Goal: Task Accomplishment & Management: Manage account settings

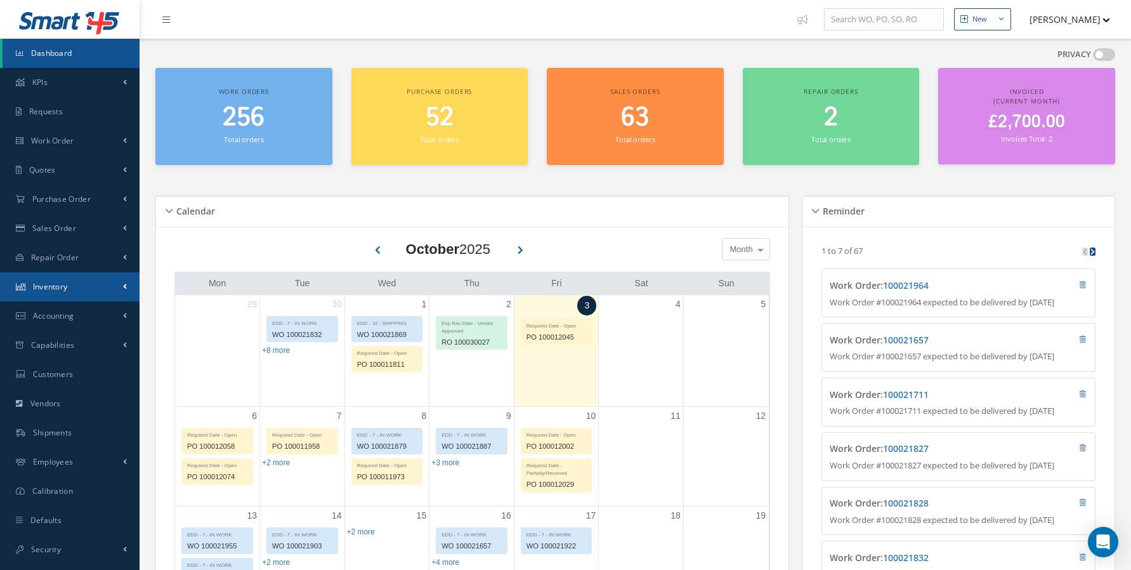
click at [85, 285] on link "Inventory" at bounding box center [70, 286] width 140 height 29
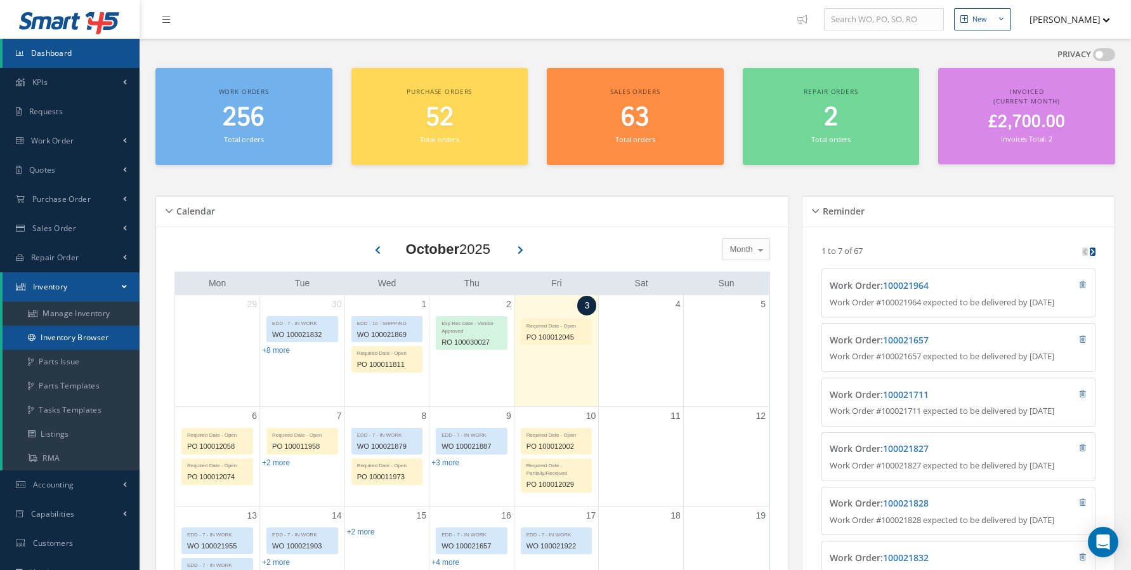
click at [58, 330] on link "Inventory Browser" at bounding box center [71, 337] width 137 height 24
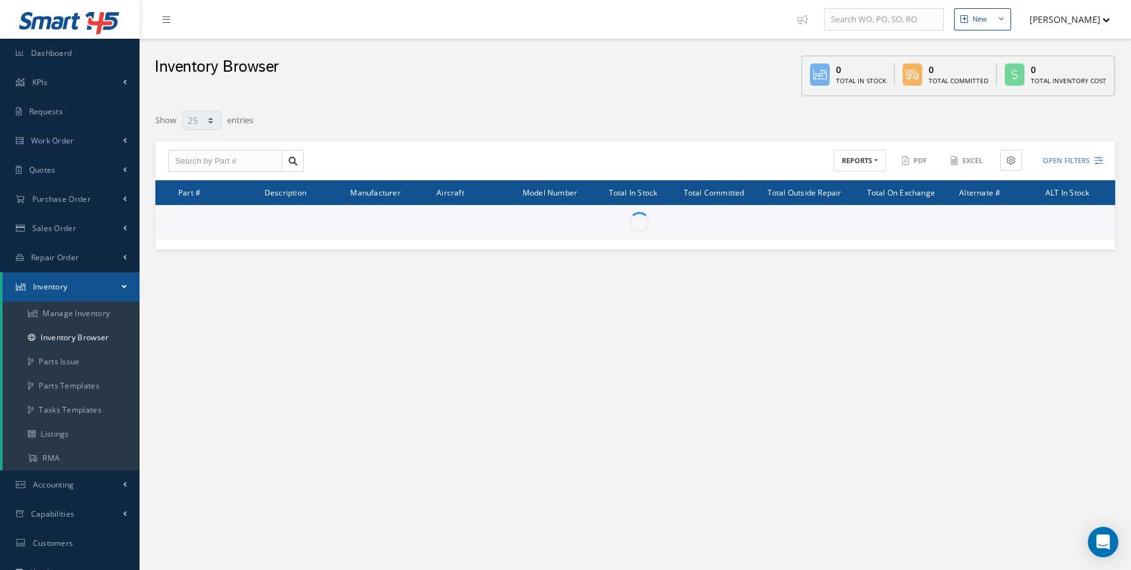
select select "25"
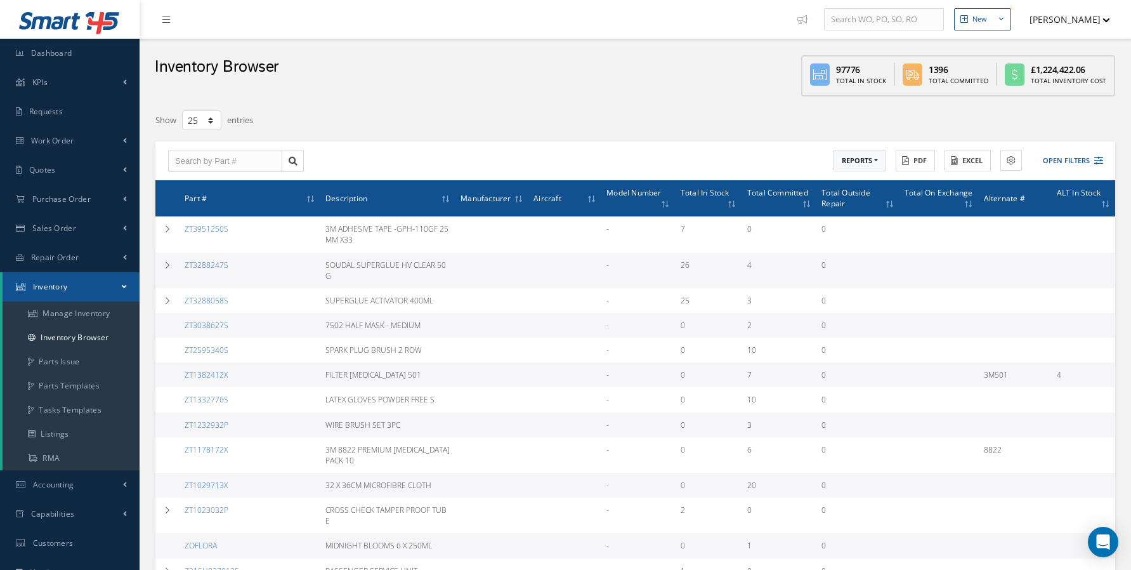
click at [853, 165] on button "REPORTS" at bounding box center [860, 161] width 53 height 22
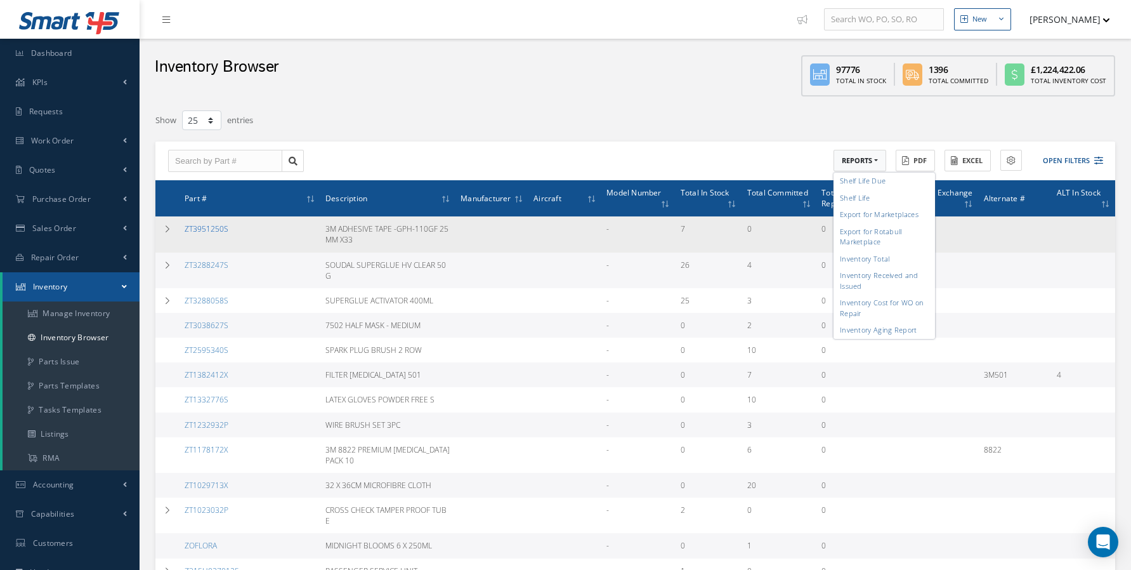
click at [186, 223] on link "ZT3951250S" at bounding box center [207, 228] width 44 height 11
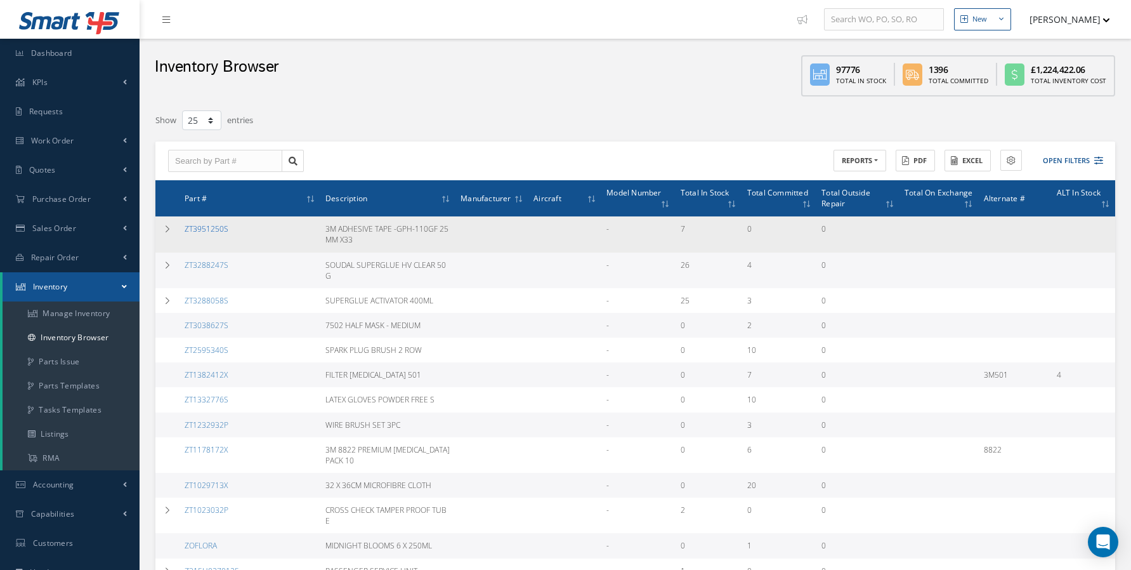
click at [204, 231] on link "ZT3951250S" at bounding box center [207, 228] width 44 height 11
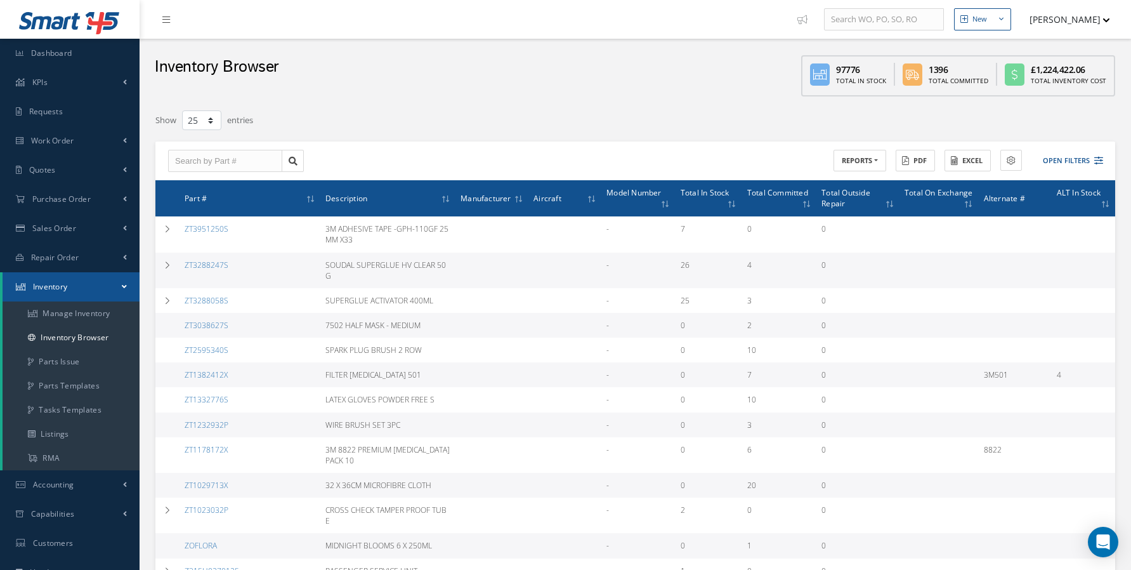
click at [1096, 27] on button "[PERSON_NAME]" at bounding box center [1064, 19] width 93 height 25
click at [1029, 131] on link "Logout" at bounding box center [1060, 129] width 102 height 22
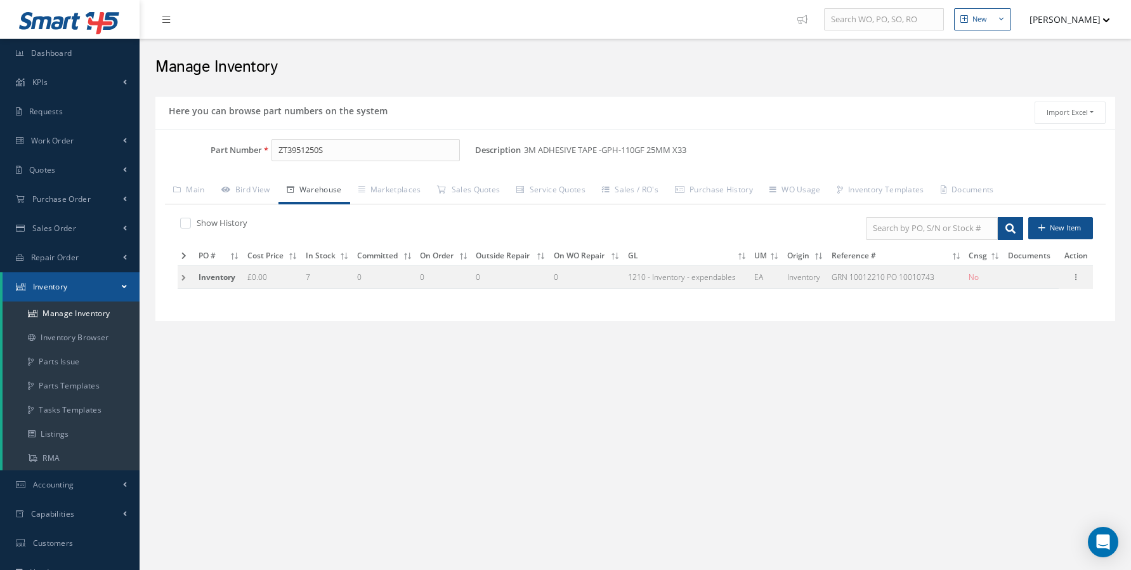
click at [184, 280] on td at bounding box center [186, 276] width 17 height 23
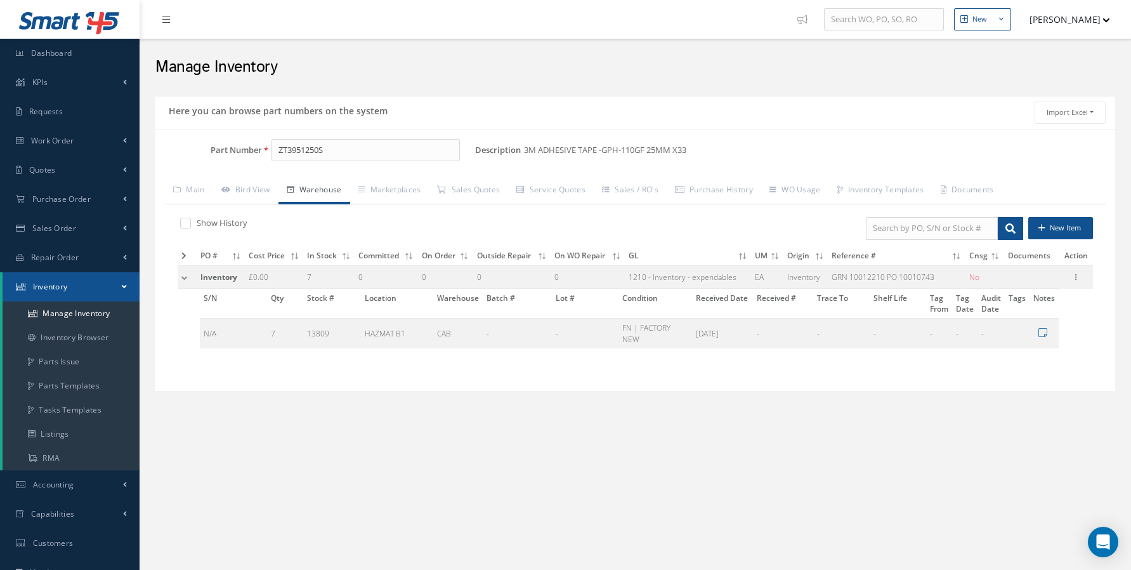
click at [1086, 29] on button "[PERSON_NAME]" at bounding box center [1064, 19] width 93 height 25
click at [1074, 38] on link "Administration" at bounding box center [1060, 43] width 102 height 22
click at [107, 172] on link "Quotes" at bounding box center [70, 169] width 140 height 29
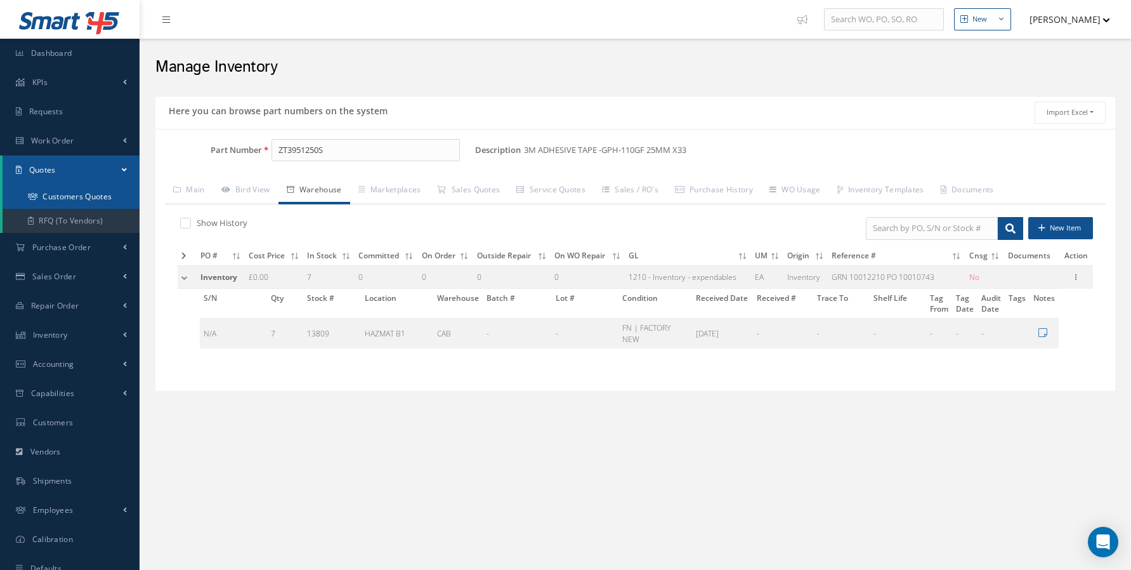
click at [98, 198] on link "Customers Quotes" at bounding box center [71, 197] width 137 height 24
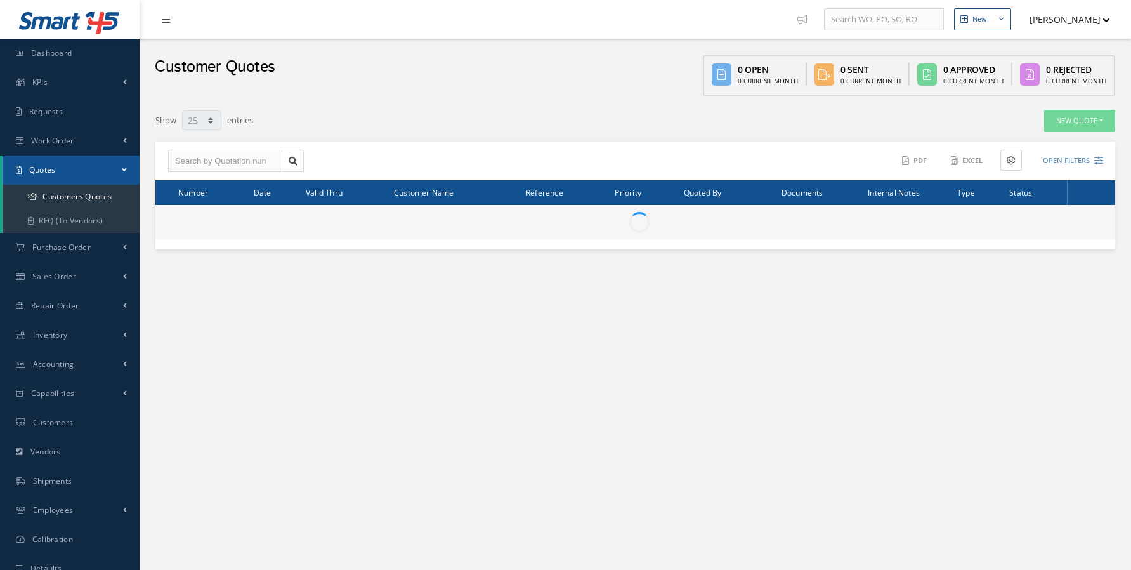
select select "25"
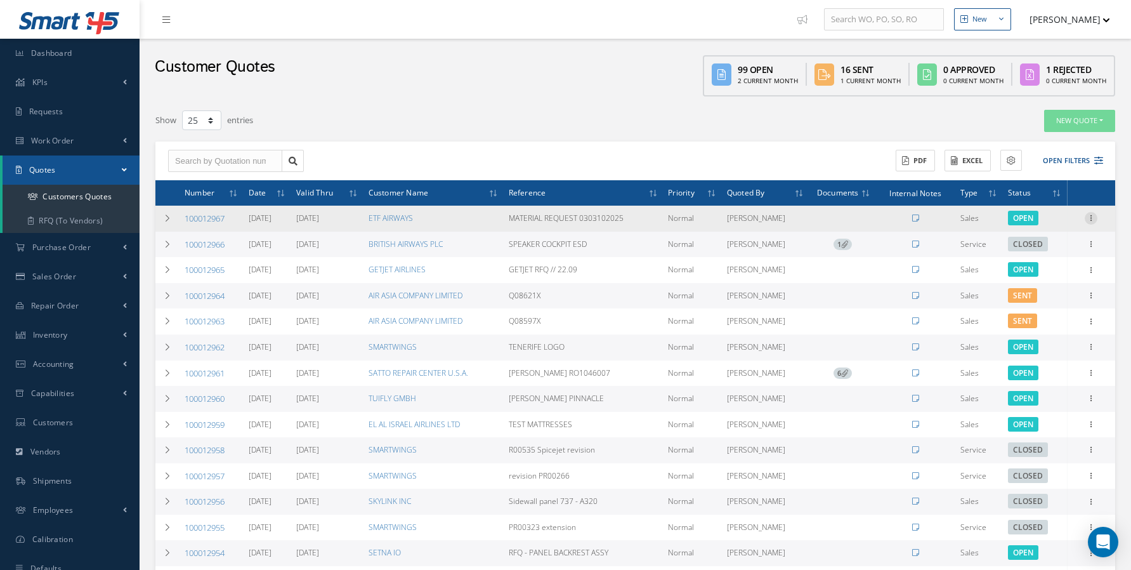
click at [1092, 218] on icon at bounding box center [1091, 217] width 13 height 10
click at [1056, 228] on link "Edit" at bounding box center [1033, 226] width 100 height 16
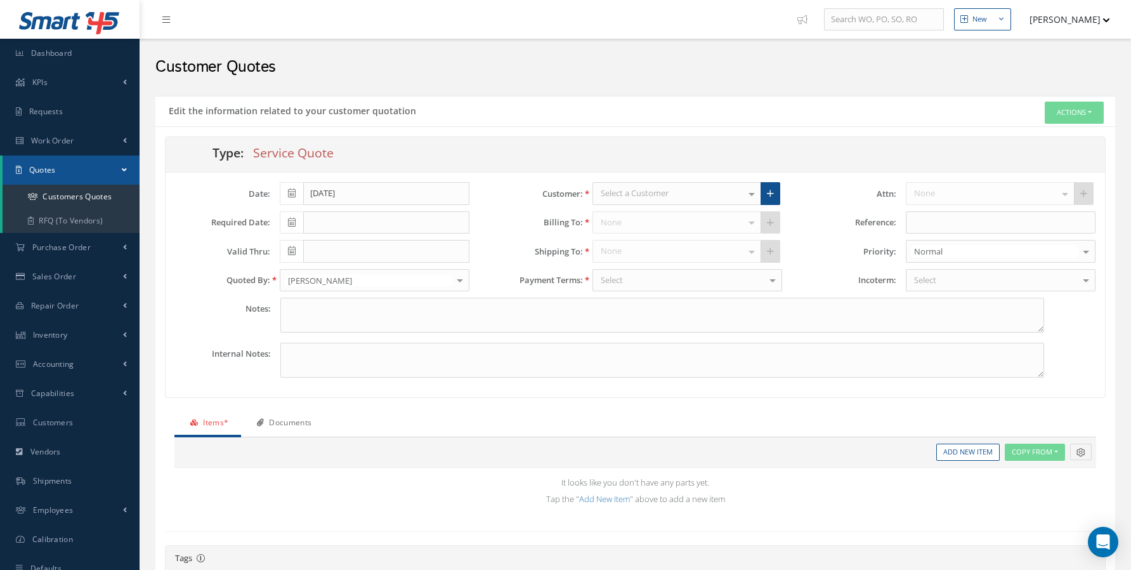
type input "0.00"
type input "[DATE]"
type input "MATERIAL REQUEST 0303102025"
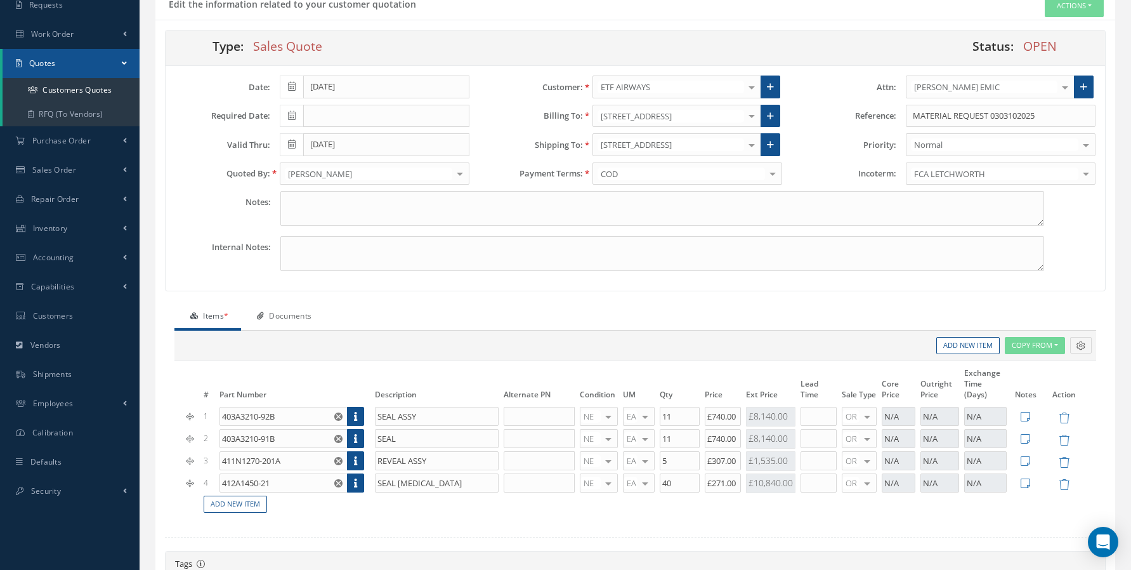
scroll to position [150, 0]
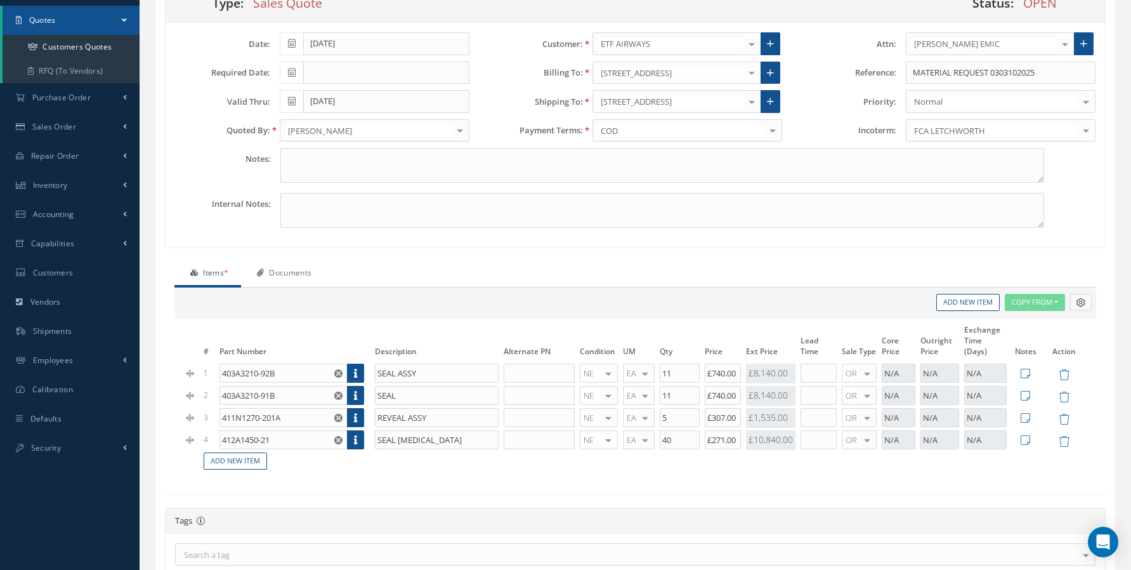
click at [1080, 298] on icon at bounding box center [1081, 302] width 9 height 9
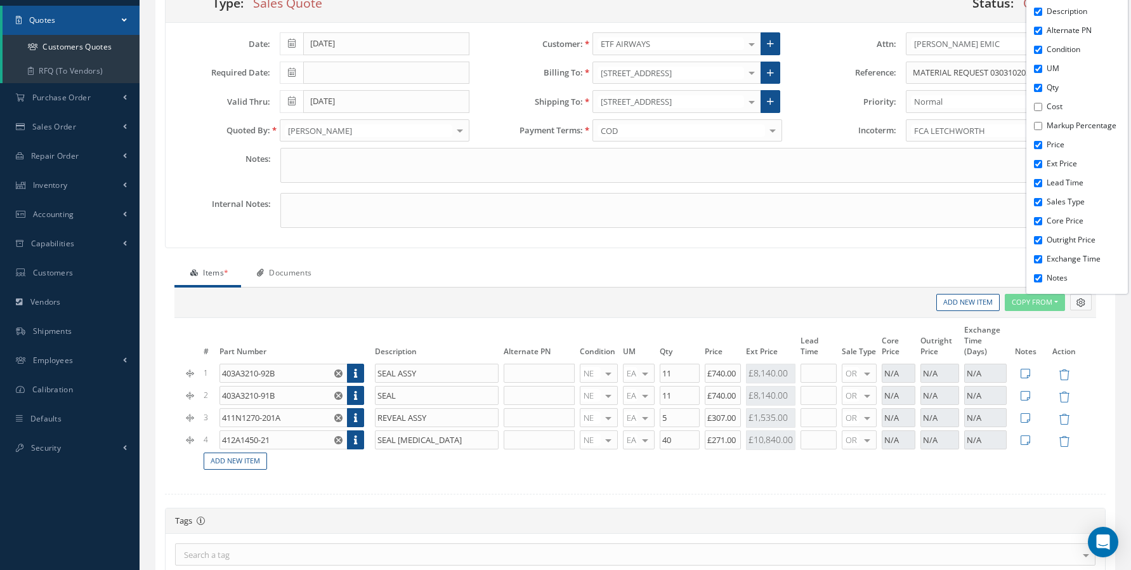
click at [1080, 299] on icon at bounding box center [1081, 302] width 9 height 9
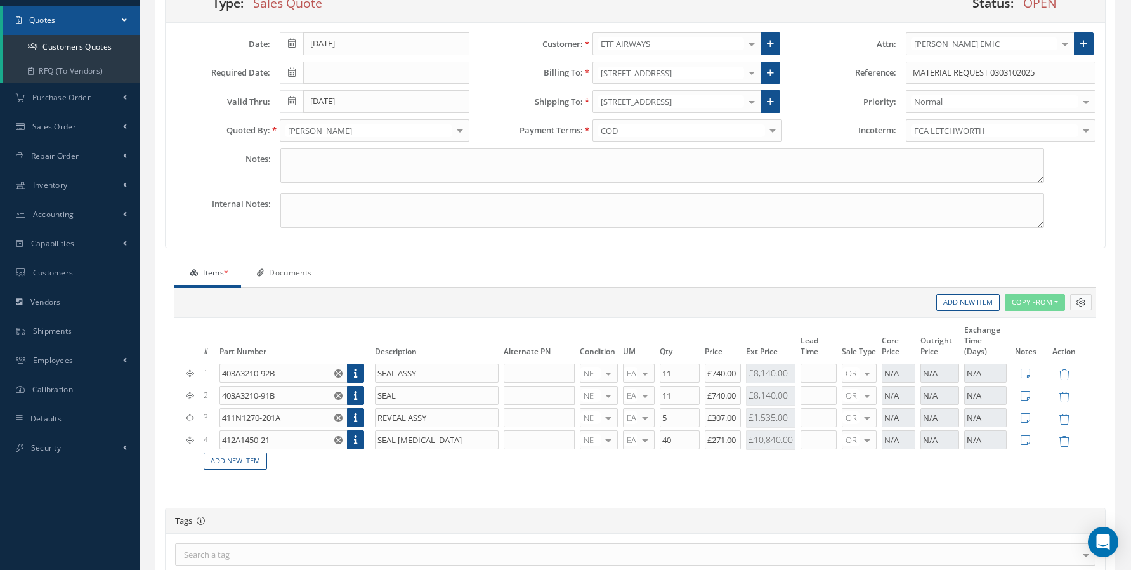
click at [1080, 299] on icon at bounding box center [1081, 302] width 9 height 9
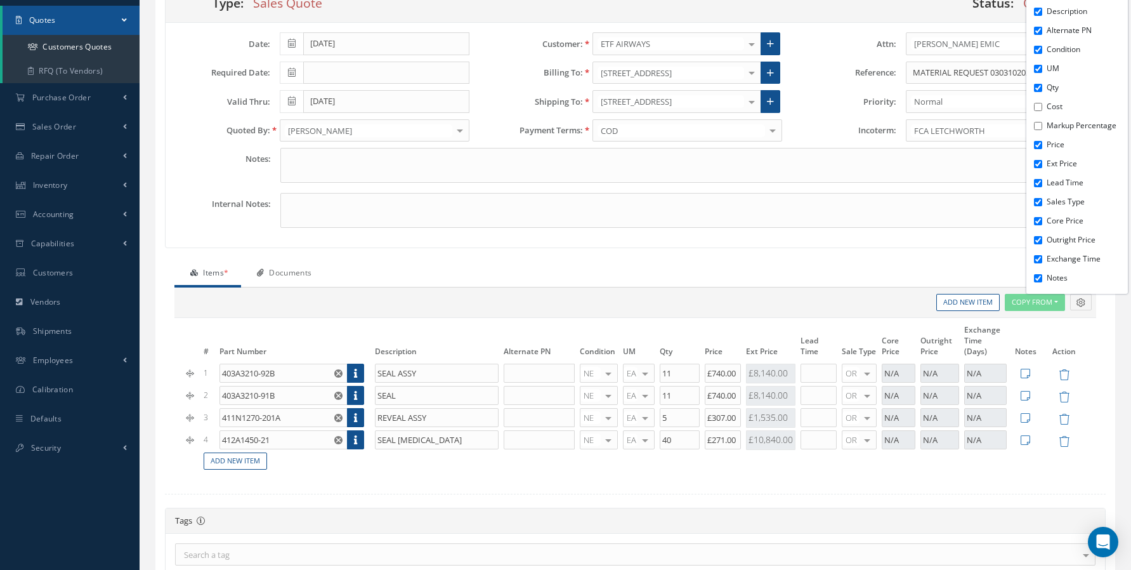
click at [1051, 303] on button "Copy From" at bounding box center [1035, 302] width 60 height 17
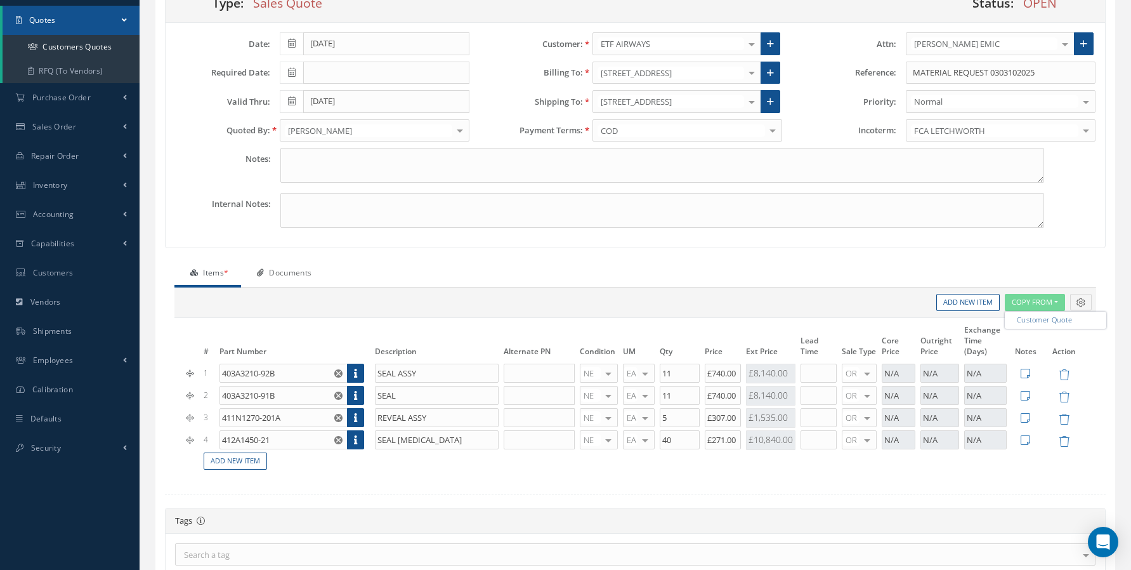
click at [979, 278] on ul "Items * Documents" at bounding box center [635, 274] width 922 height 27
click at [284, 267] on link "Documents" at bounding box center [282, 274] width 83 height 27
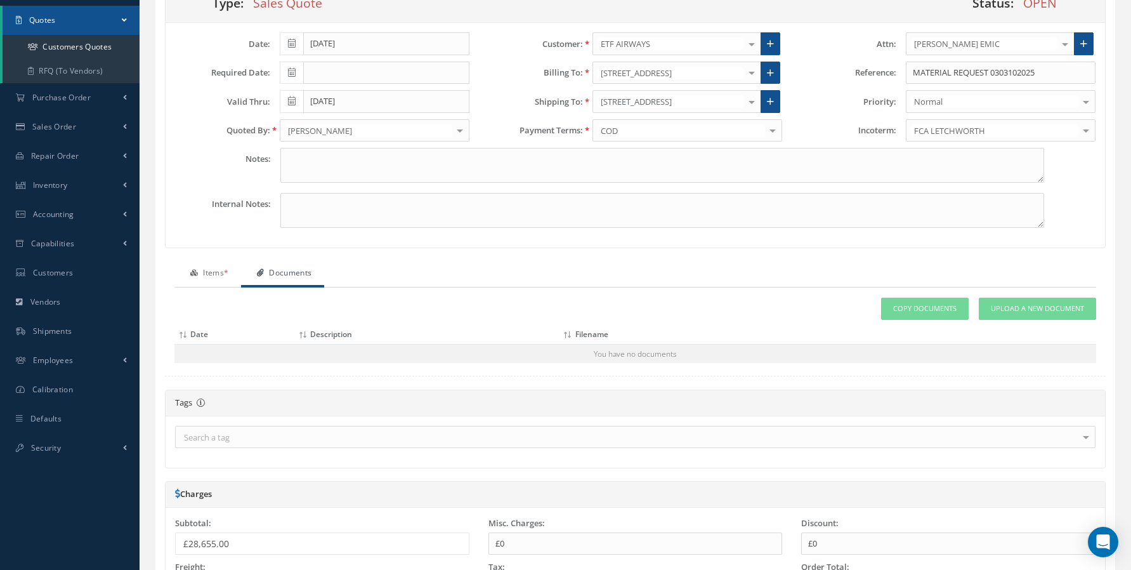
click at [206, 277] on link "Items *" at bounding box center [207, 274] width 67 height 27
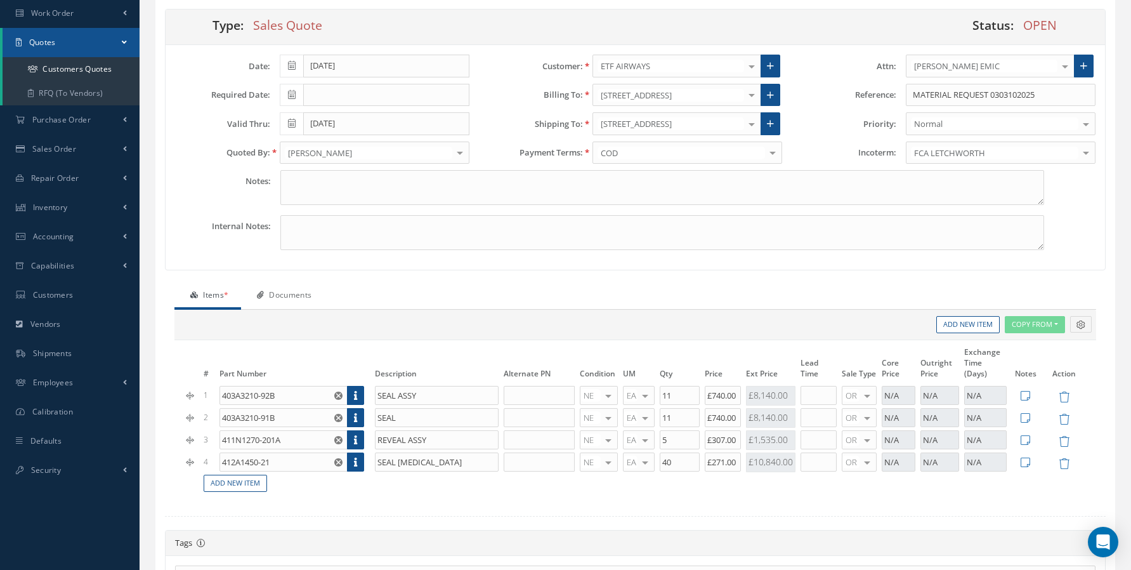
scroll to position [145, 0]
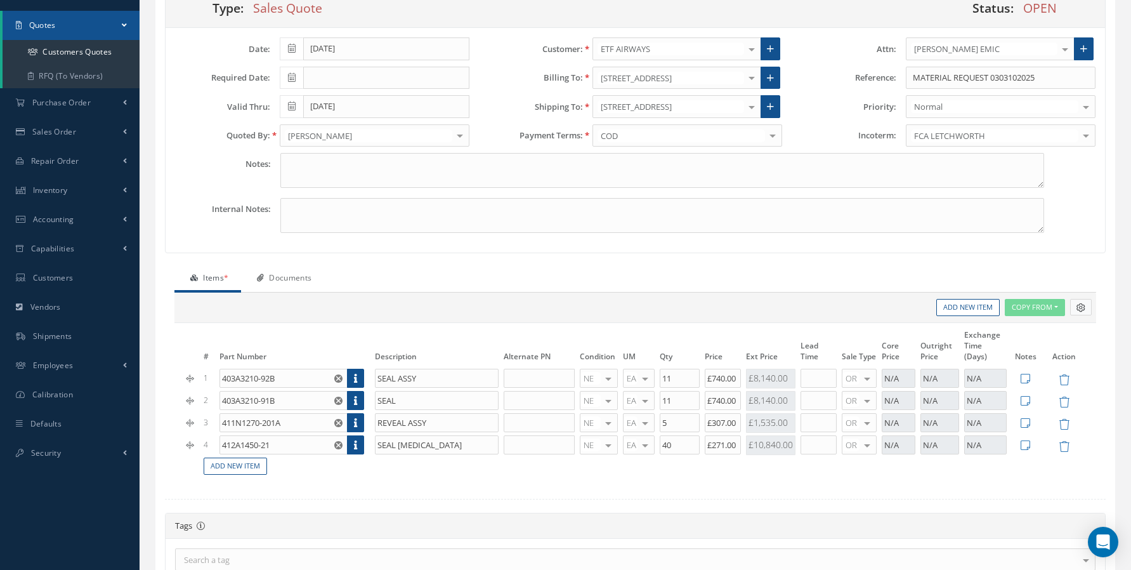
click at [1078, 306] on icon at bounding box center [1081, 307] width 9 height 9
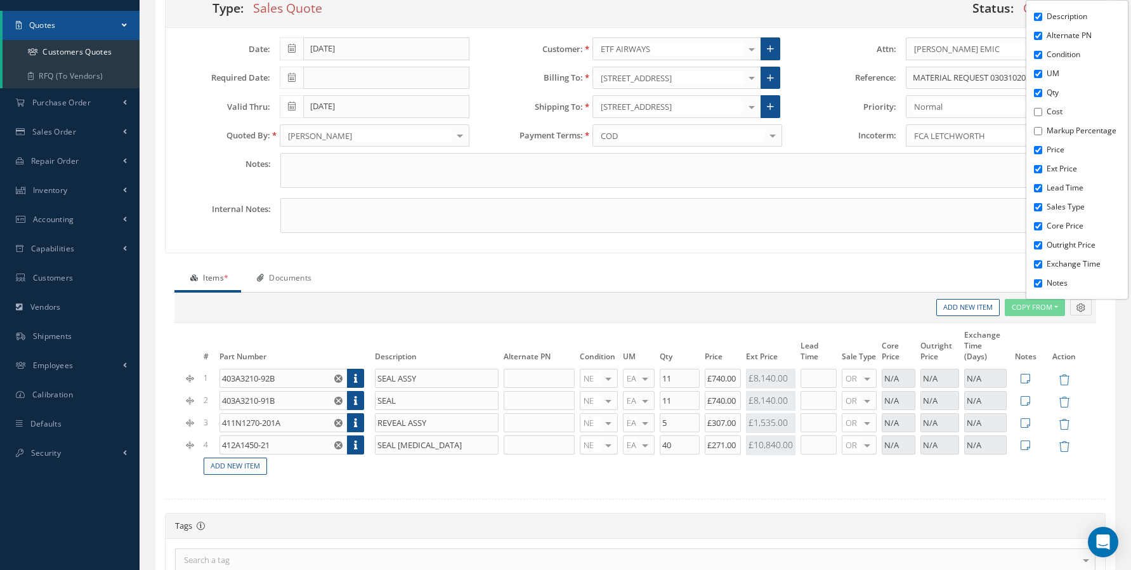
click at [1040, 112] on input "Cost" at bounding box center [1038, 112] width 8 height 8
checkbox input "true"
click at [1037, 131] on input "Markup Percentage" at bounding box center [1038, 131] width 8 height 8
checkbox input "true"
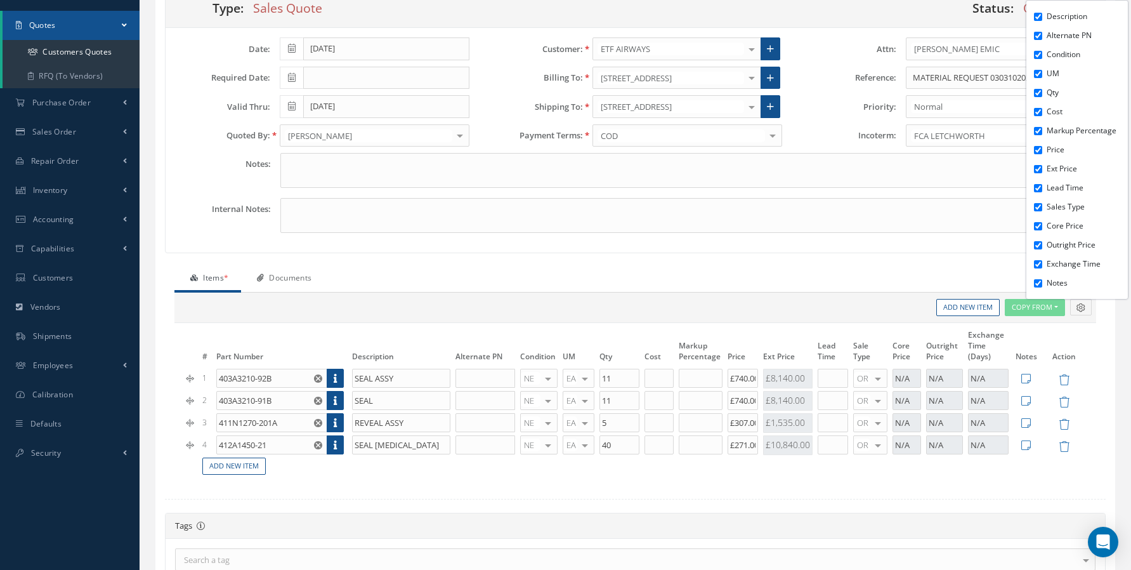
click at [671, 306] on div "Description Alternate PN Condition UM Qty Cost Markup Percentage Price Ext Pric…" at bounding box center [635, 307] width 922 height 30
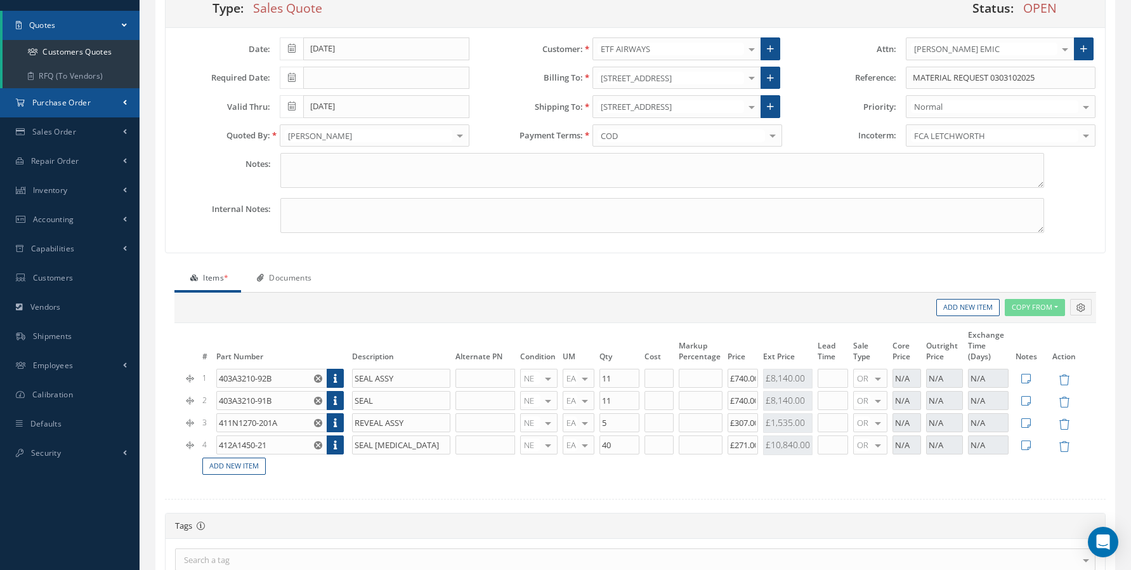
click at [98, 96] on link "Purchase Order" at bounding box center [70, 102] width 140 height 29
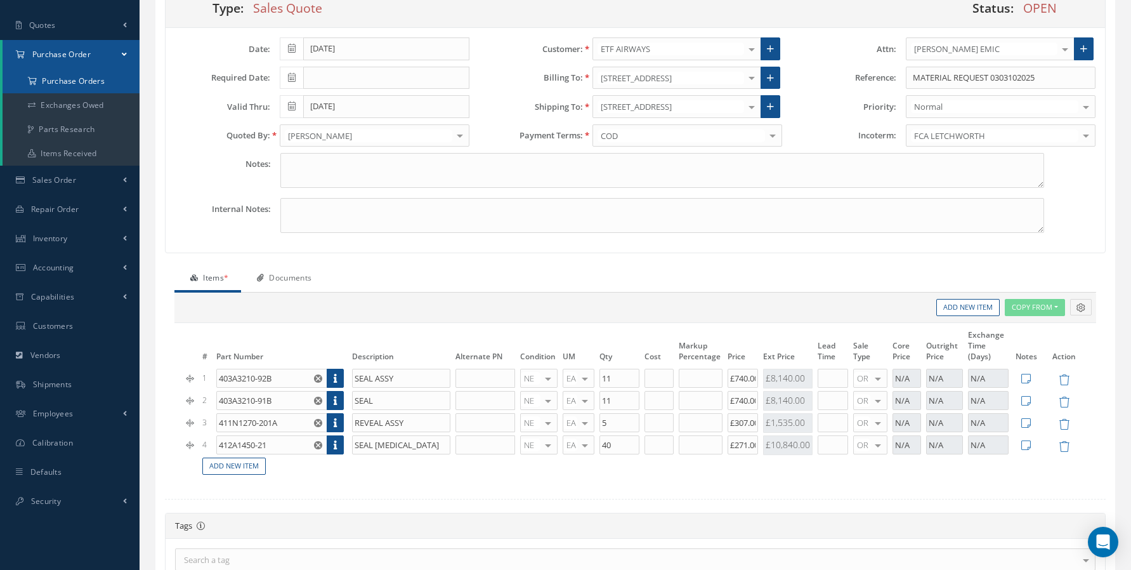
click at [100, 84] on a=1&status_id=2&status_id=3&status_id=5&collapsedFilters"] "Purchase Orders" at bounding box center [71, 81] width 137 height 24
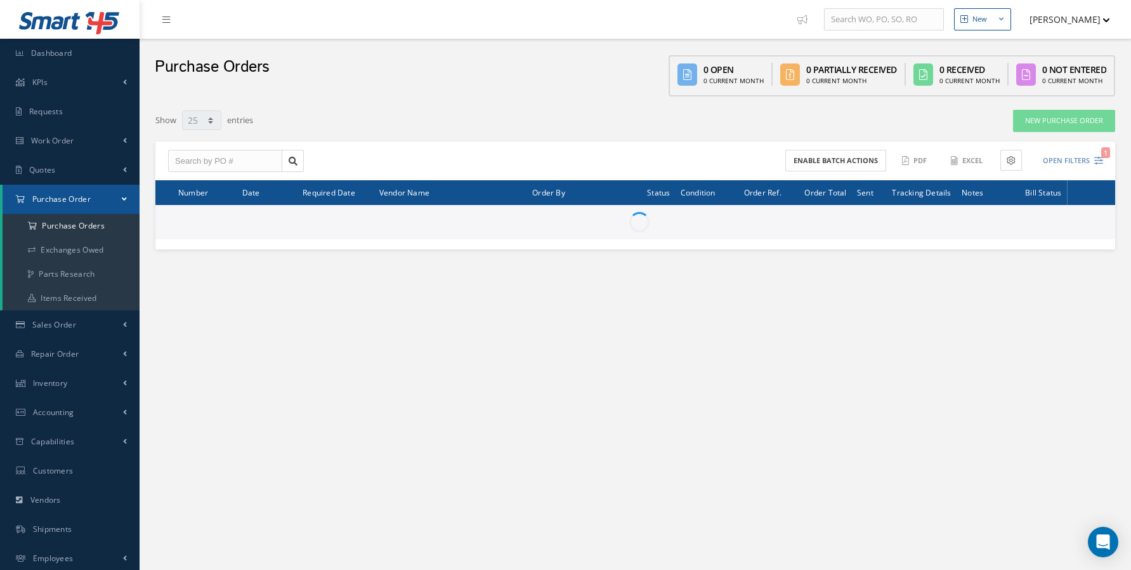
select select "25"
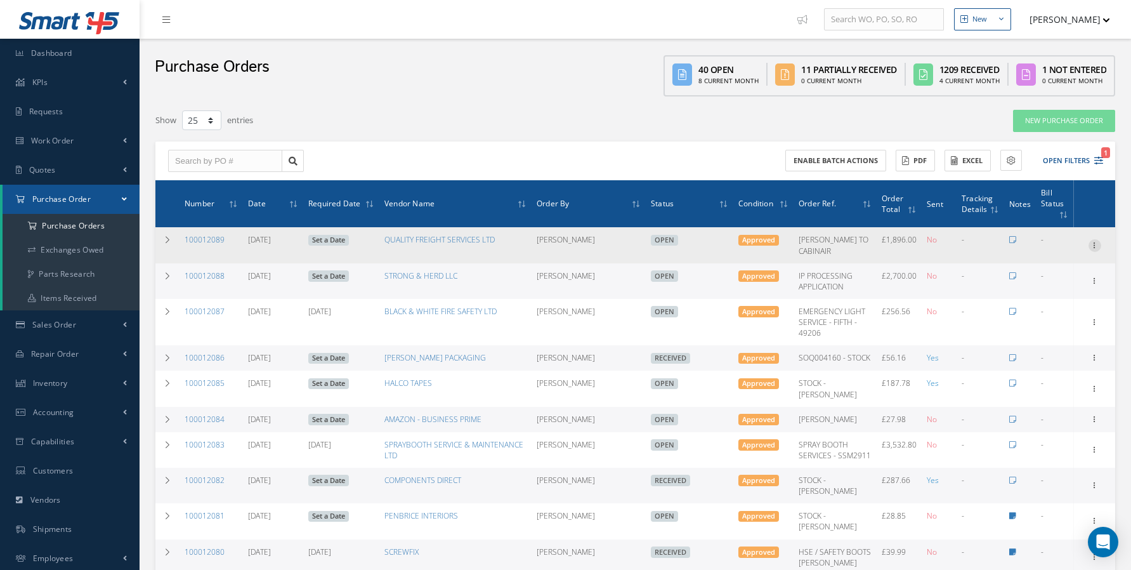
click at [1090, 239] on icon at bounding box center [1095, 244] width 13 height 10
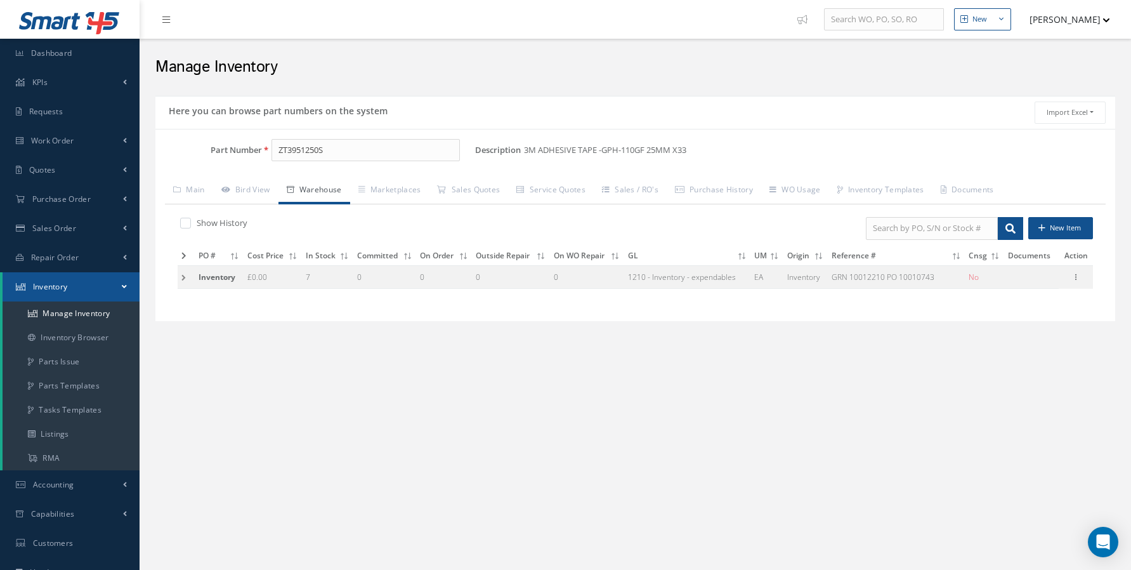
click at [184, 281] on td at bounding box center [186, 276] width 17 height 23
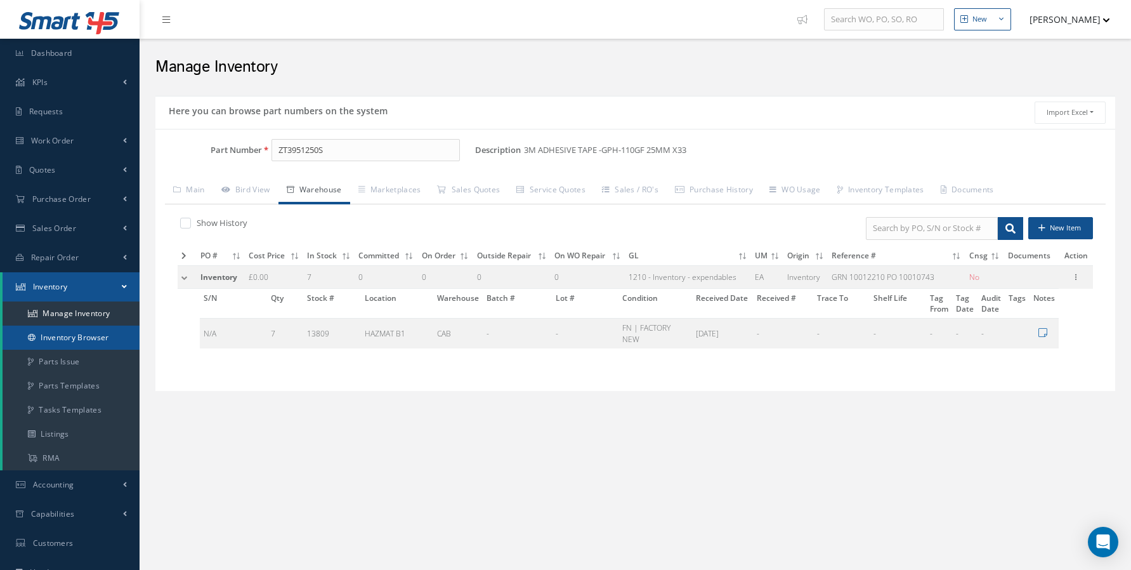
click at [84, 343] on link "Inventory Browser" at bounding box center [71, 337] width 137 height 24
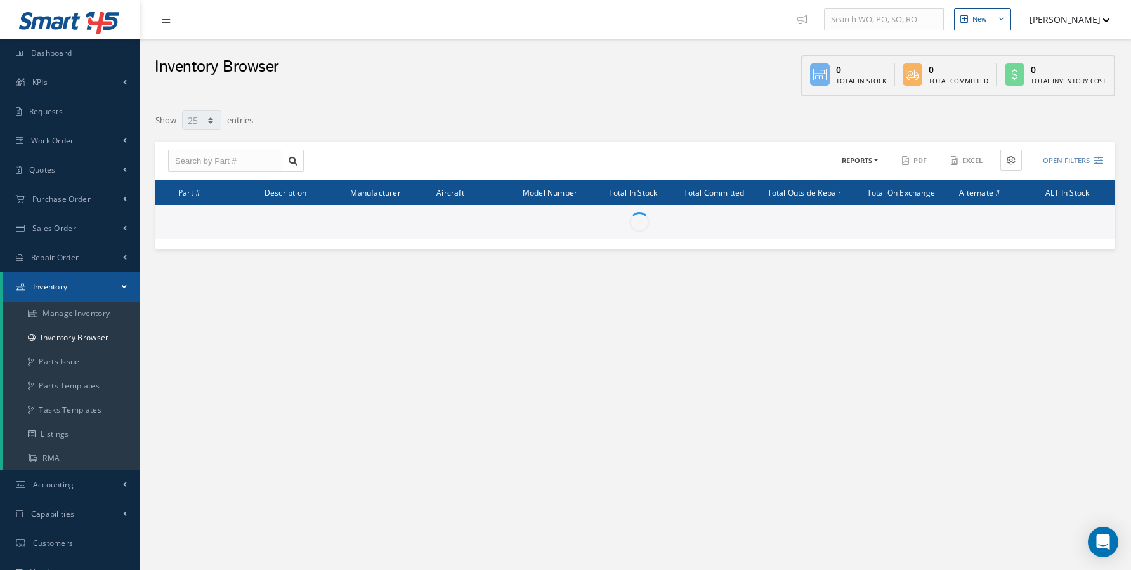
select select "25"
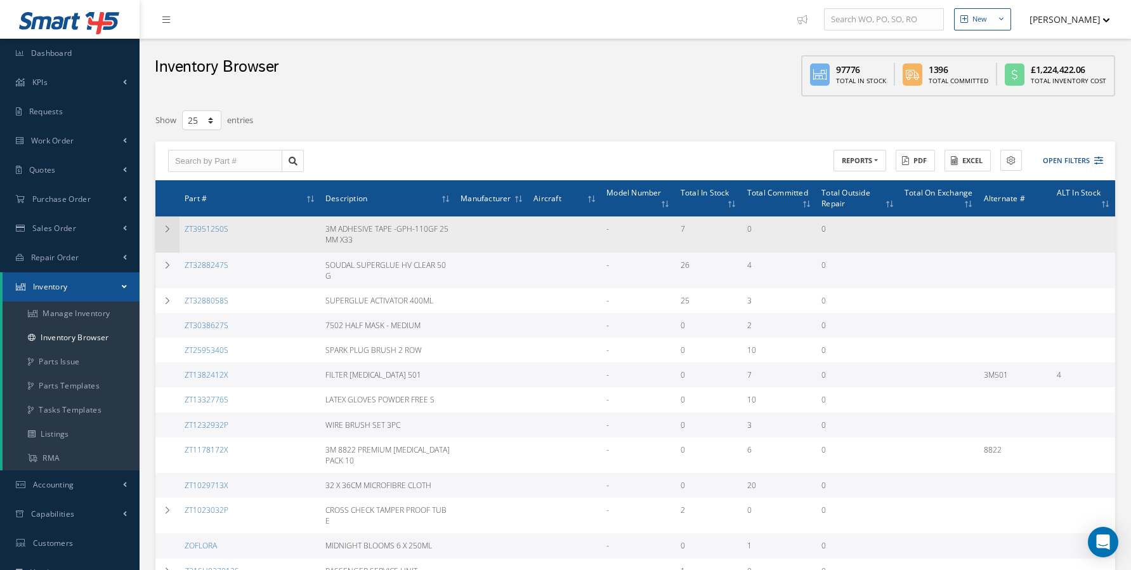
click at [157, 237] on td at bounding box center [167, 234] width 24 height 36
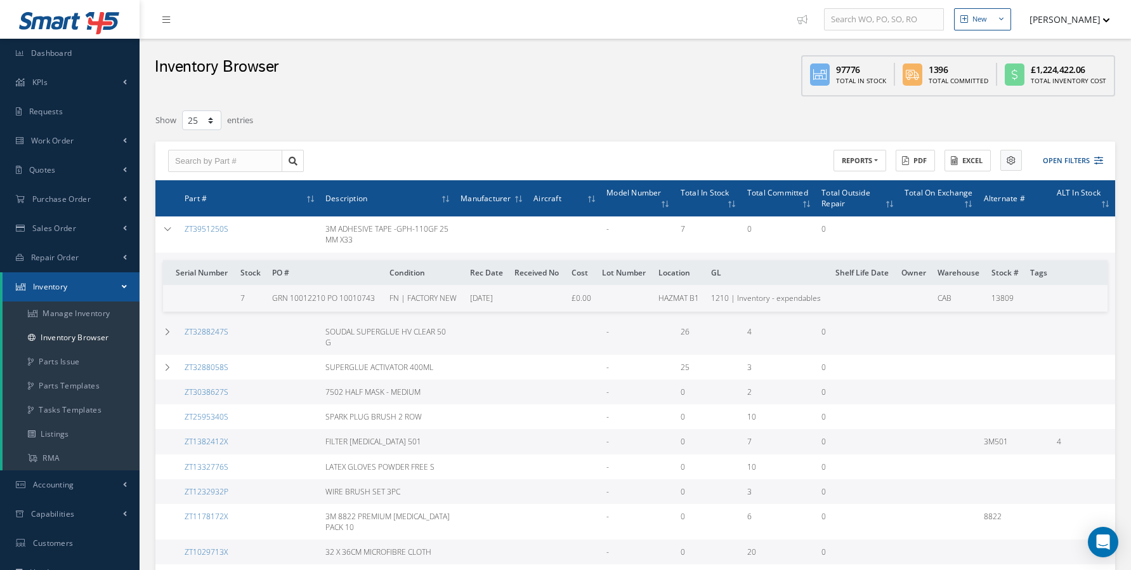
click at [1003, 159] on button at bounding box center [1012, 160] width 22 height 21
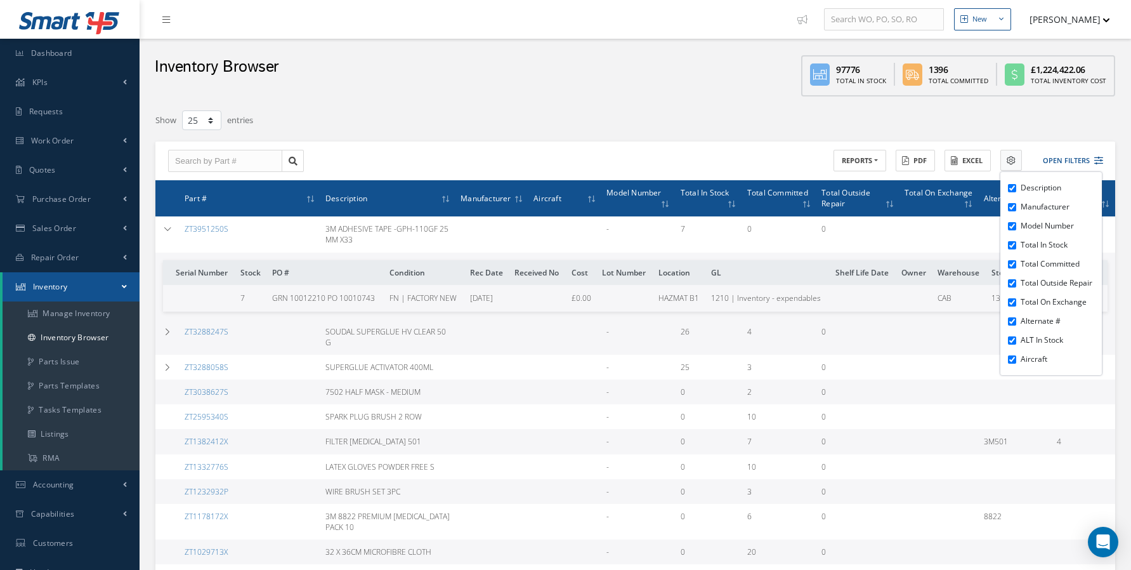
click at [1005, 159] on button at bounding box center [1012, 160] width 22 height 21
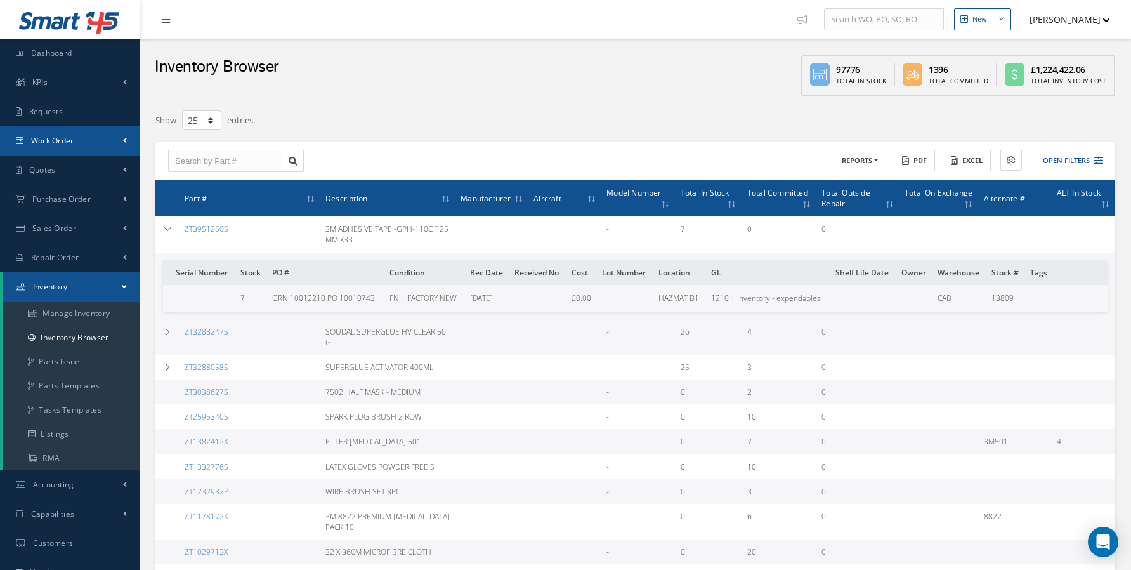
click at [84, 143] on link "Work Order" at bounding box center [70, 140] width 140 height 29
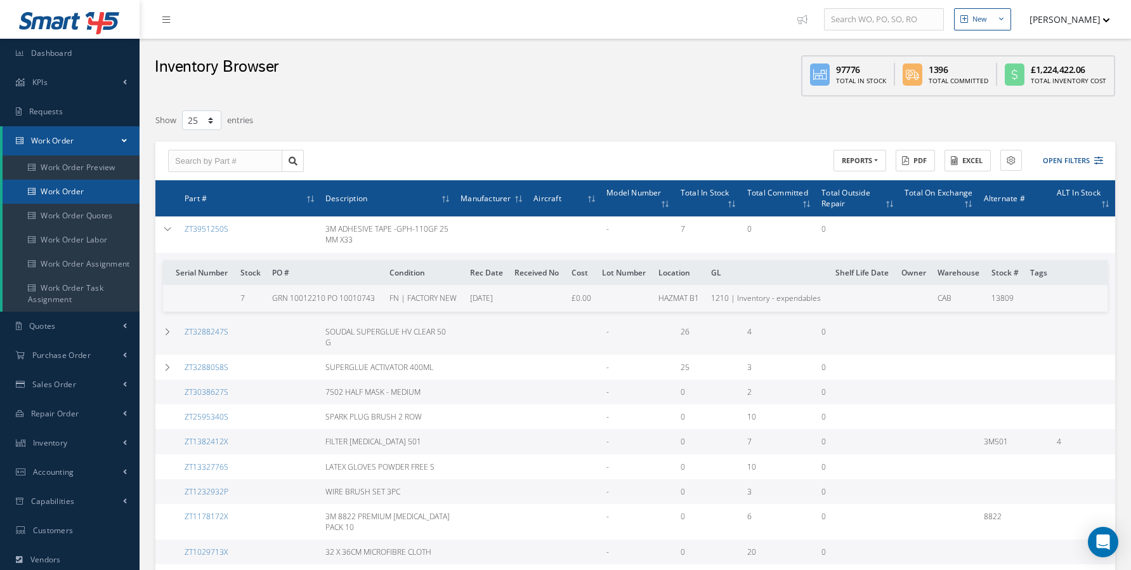
click at [77, 184] on link "Work Order" at bounding box center [71, 192] width 137 height 24
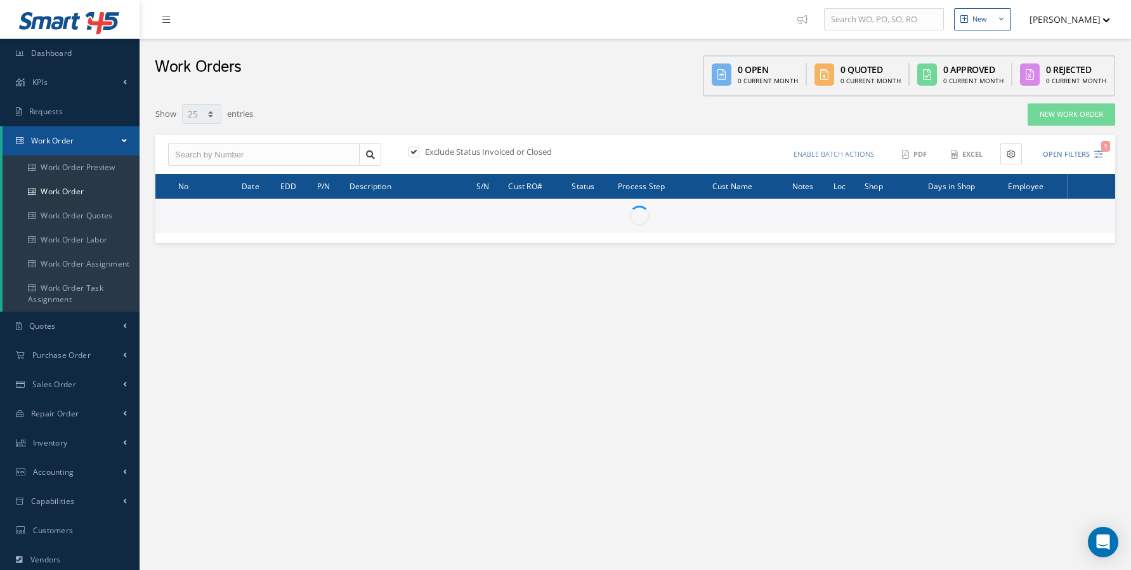
select select "25"
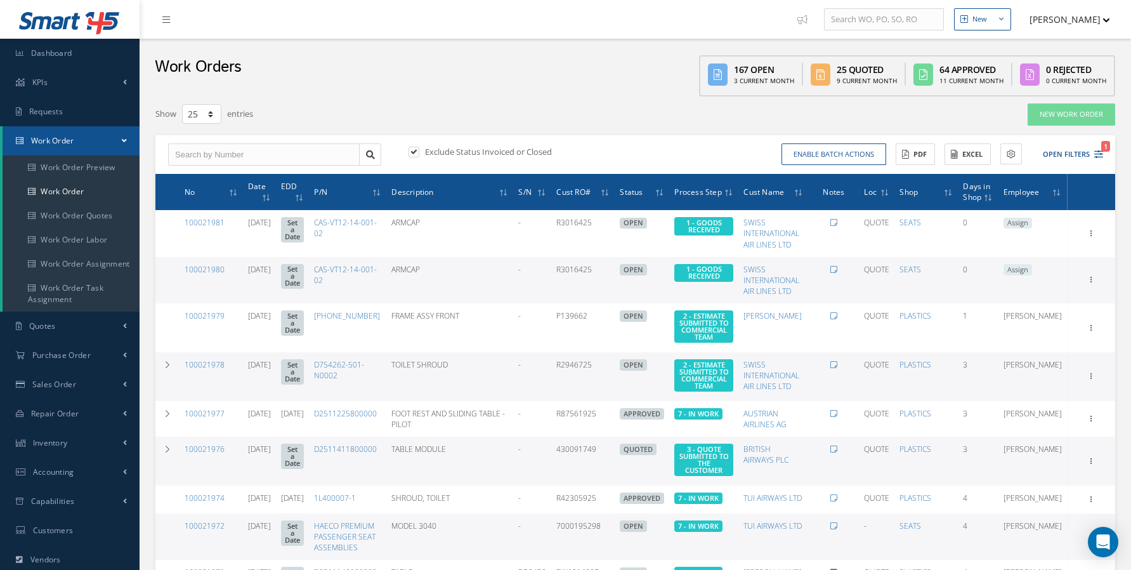
click at [1089, 17] on button "[PERSON_NAME]" at bounding box center [1064, 19] width 93 height 25
